Goal: Task Accomplishment & Management: Manage account settings

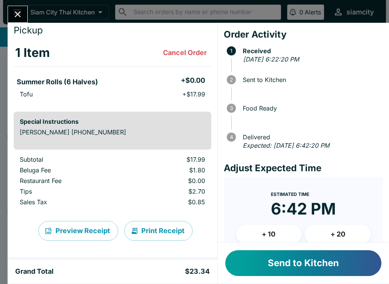
scroll to position [22, 0]
click at [266, 233] on button "+ 10" at bounding box center [269, 234] width 66 height 19
click at [274, 263] on button "Send to Kitchen" at bounding box center [303, 264] width 156 height 26
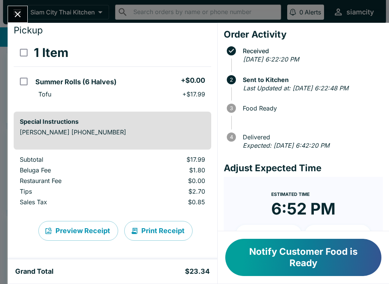
click at [156, 233] on button "Print Receipt" at bounding box center [158, 231] width 68 height 20
click at [276, 256] on button "Notify Customer Food is Ready" at bounding box center [303, 257] width 156 height 37
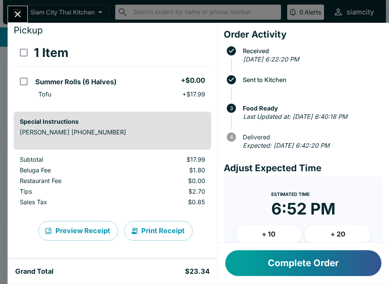
click at [18, 14] on icon "Close" at bounding box center [18, 14] width 6 height 6
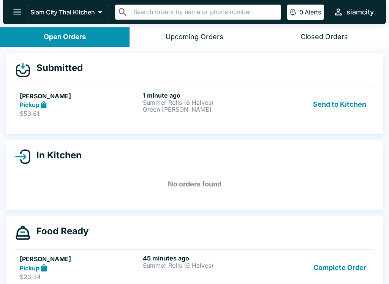
click at [100, 101] on div "Pickup" at bounding box center [80, 105] width 120 height 9
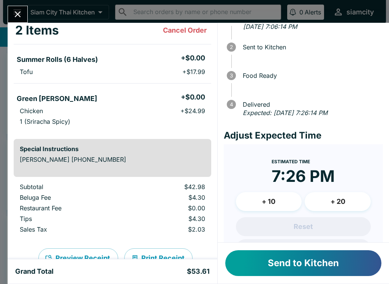
scroll to position [41, 0]
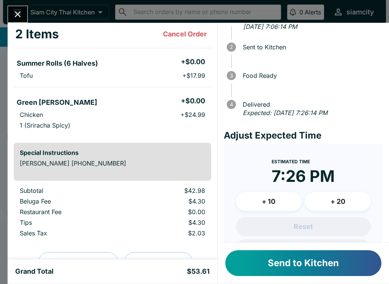
click at [280, 265] on button "Send to Kitchen" at bounding box center [303, 264] width 156 height 26
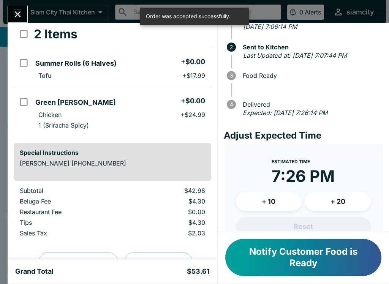
click at [28, 59] on input "orders table" at bounding box center [23, 62] width 17 height 17
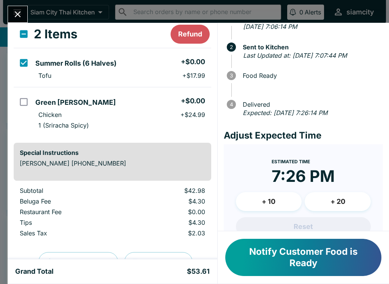
click at [25, 62] on input "orders table" at bounding box center [23, 62] width 17 height 17
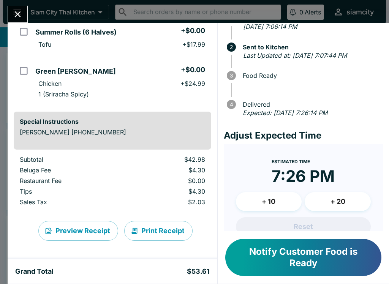
scroll to position [72, 0]
click at [154, 233] on button "Print Receipt" at bounding box center [158, 231] width 68 height 20
click at [22, 32] on input "orders table" at bounding box center [23, 31] width 17 height 17
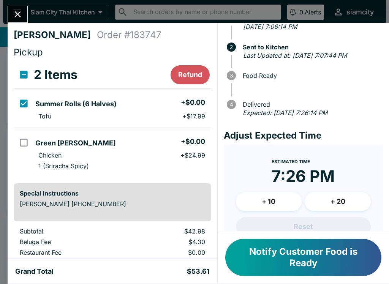
scroll to position [0, 0]
click at [306, 255] on button "Notify Customer Food is Ready" at bounding box center [303, 257] width 156 height 37
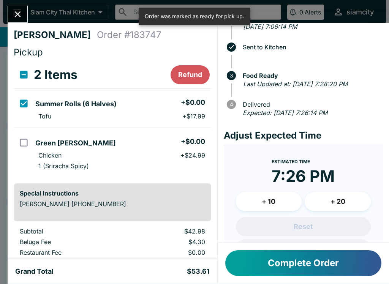
click at [190, 73] on button "Refund" at bounding box center [190, 74] width 39 height 19
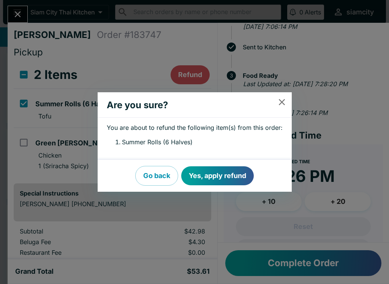
click at [221, 185] on button "Yes, apply refund" at bounding box center [217, 176] width 73 height 19
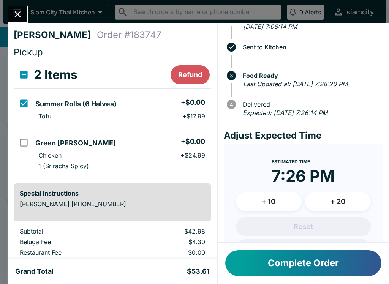
click at [297, 260] on button "Complete Order" at bounding box center [303, 264] width 156 height 26
checkbox input "false"
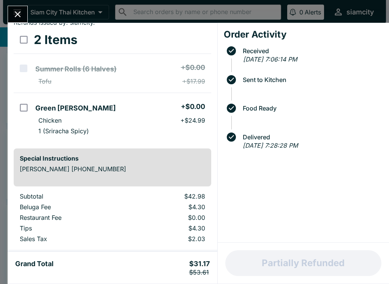
scroll to position [70, 0]
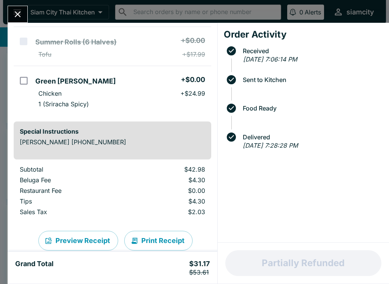
click at [24, 14] on button "Close" at bounding box center [17, 14] width 19 height 16
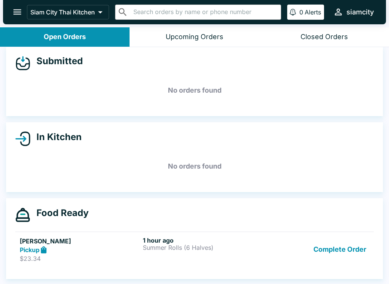
scroll to position [7, 0]
click at [234, 38] on button "Upcoming Orders" at bounding box center [195, 36] width 130 height 19
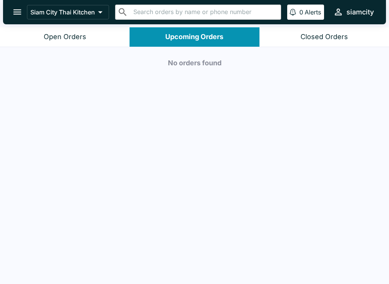
click at [324, 33] on div "Closed Orders" at bounding box center [325, 37] width 48 height 9
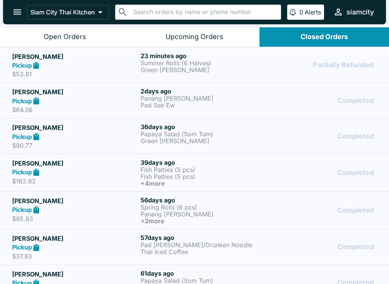
click at [79, 29] on button "Open Orders" at bounding box center [65, 36] width 130 height 19
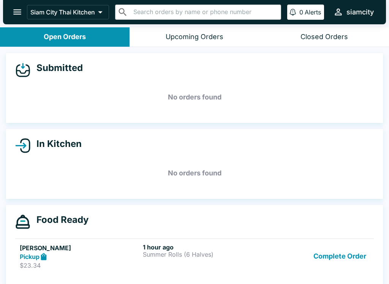
click at [304, 254] on div "Complete Order" at bounding box center [318, 257] width 103 height 26
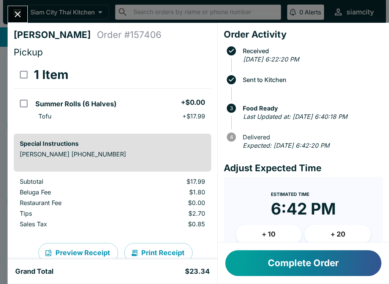
click at [316, 263] on button "Complete Order" at bounding box center [303, 264] width 156 height 26
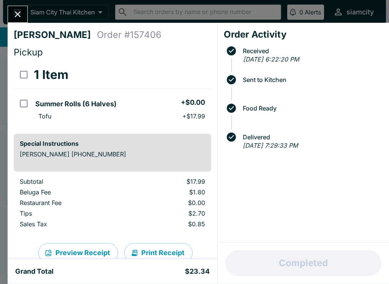
click at [22, 21] on button "Close" at bounding box center [17, 14] width 19 height 16
